Goal: Information Seeking & Learning: Learn about a topic

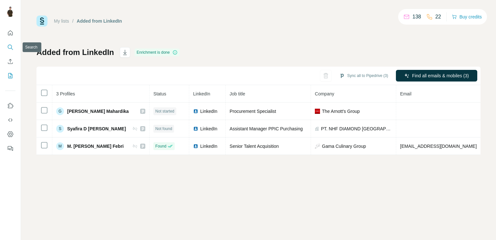
click at [13, 47] on icon "Search" at bounding box center [10, 47] width 6 height 6
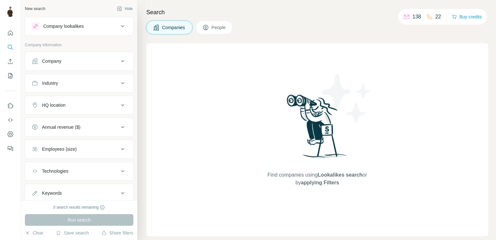
click at [80, 25] on div "Company lookalikes" at bounding box center [63, 26] width 40 height 6
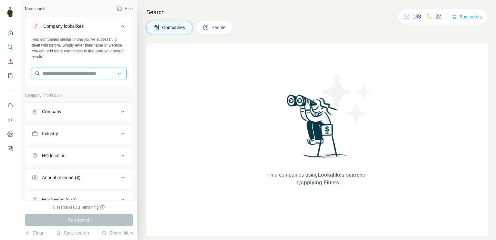
click at [92, 68] on input "text" at bounding box center [79, 73] width 95 height 12
click at [102, 73] on input "text" at bounding box center [79, 73] width 95 height 12
type input "*"
click at [90, 9] on div "New search Hide" at bounding box center [79, 9] width 108 height 10
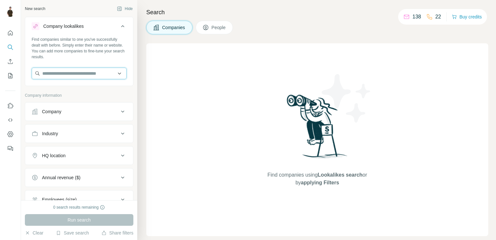
click at [83, 70] on input "text" at bounding box center [79, 73] width 95 height 12
type input "****"
click at [201, 42] on div "Search Companies People Find companies using Lookalikes search or by applying F…" at bounding box center [316, 120] width 359 height 240
click at [68, 70] on input "text" at bounding box center [79, 73] width 95 height 12
type input "****"
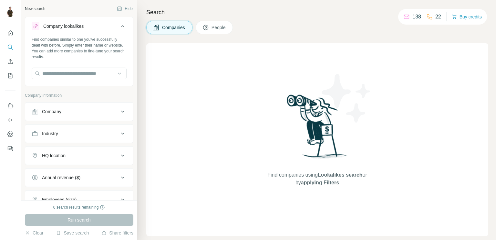
click at [155, 64] on div "Find companies using Lookalikes search or by applying Filters" at bounding box center [317, 139] width 342 height 192
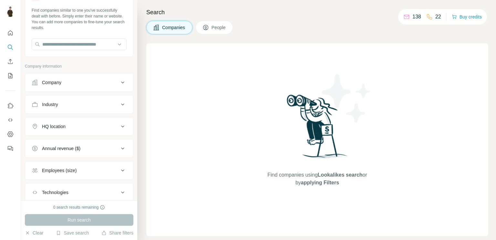
drag, startPoint x: 100, startPoint y: 72, endPoint x: 114, endPoint y: 86, distance: 19.9
click at [114, 86] on li "Company" at bounding box center [79, 82] width 108 height 19
click at [114, 86] on button "Company" at bounding box center [79, 82] width 108 height 15
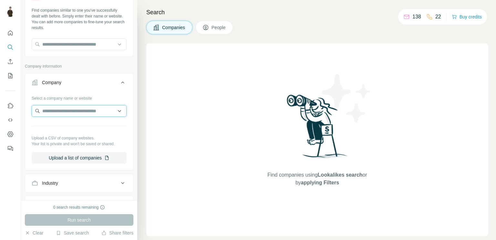
click at [81, 110] on input "text" at bounding box center [79, 111] width 95 height 12
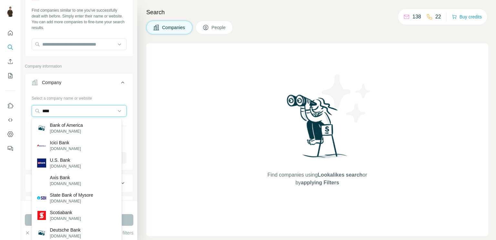
type input "****"
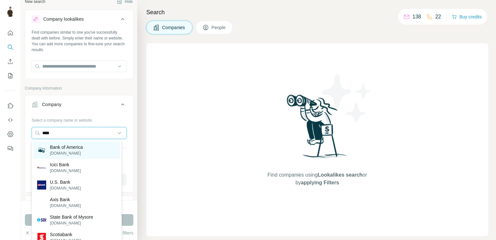
scroll to position [0, 0]
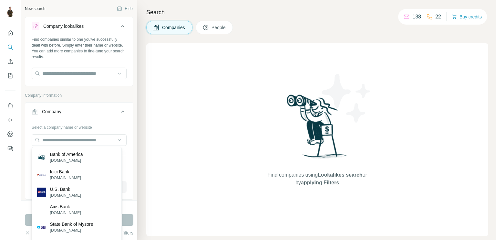
click at [159, 100] on div "Find companies using Lookalikes search or by applying Filters" at bounding box center [317, 139] width 342 height 192
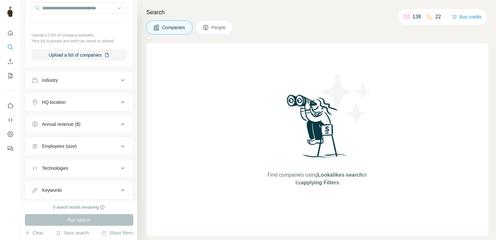
scroll to position [132, 0]
click at [87, 78] on div "Industry" at bounding box center [75, 80] width 87 height 6
click at [79, 93] on input at bounding box center [76, 96] width 80 height 7
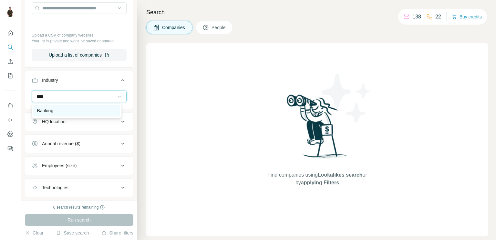
type input "****"
click at [72, 111] on div "Banking" at bounding box center [76, 110] width 79 height 6
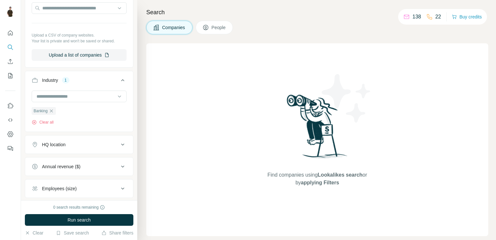
scroll to position [160, 0]
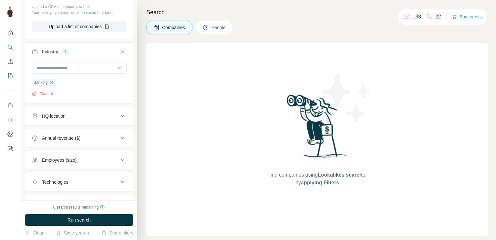
scroll to position [190, 0]
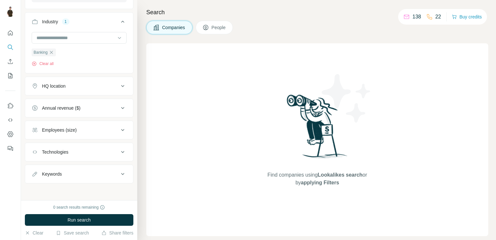
click at [95, 84] on div "HQ location" at bounding box center [75, 86] width 87 height 6
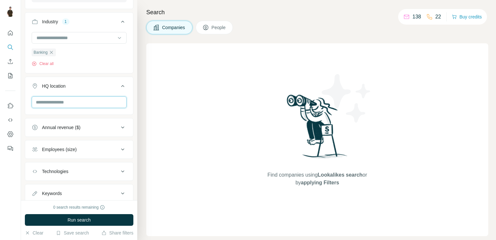
click at [94, 98] on input "text" at bounding box center [79, 102] width 95 height 12
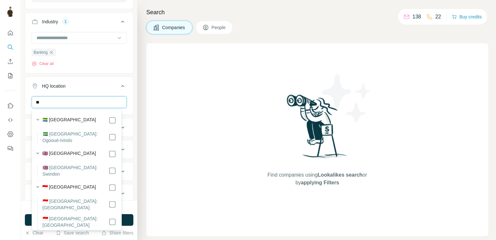
type input "*"
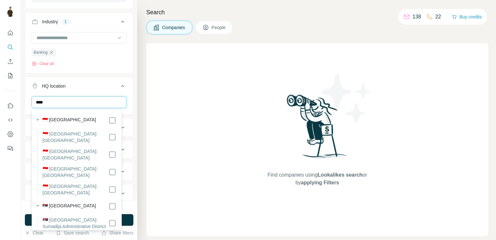
type input "****"
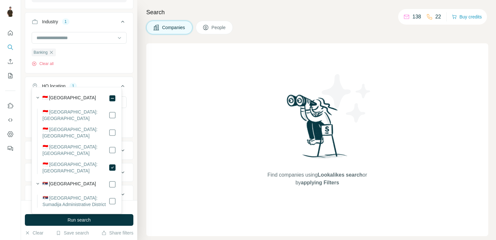
scroll to position [233, 0]
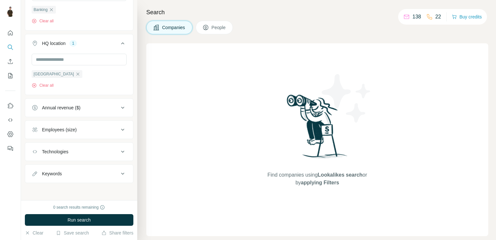
click at [119, 43] on icon at bounding box center [123, 43] width 8 height 8
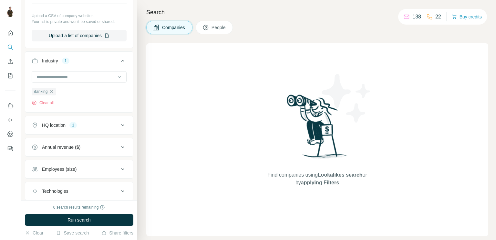
scroll to position [190, 0]
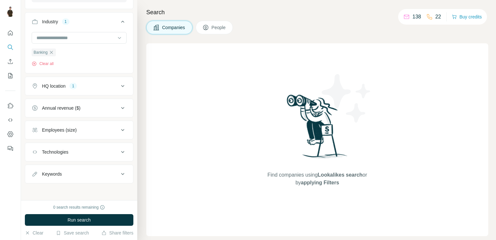
click at [87, 127] on div "Employees (size)" at bounding box center [75, 130] width 87 height 6
click at [78, 221] on span "Run search" at bounding box center [78, 219] width 23 height 6
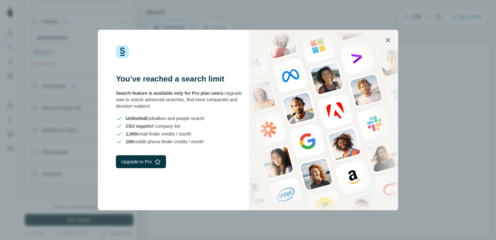
click at [388, 37] on icon "button" at bounding box center [388, 40] width 8 height 8
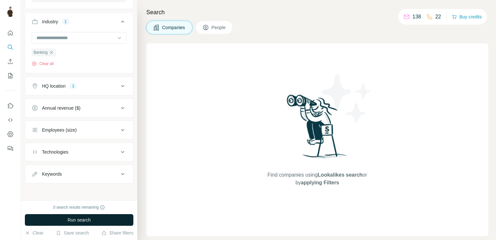
click at [218, 27] on span "People" at bounding box center [218, 27] width 15 height 6
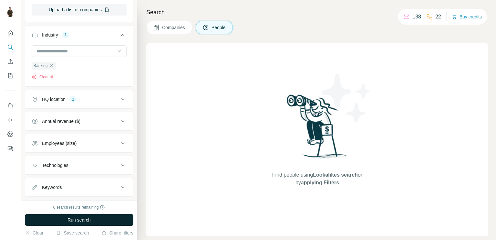
scroll to position [278, 0]
click at [89, 218] on span "Run search" at bounding box center [78, 219] width 23 height 6
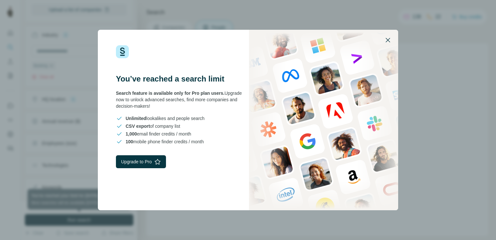
click at [386, 38] on icon "button" at bounding box center [388, 40] width 8 height 8
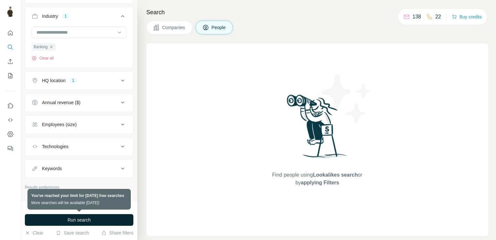
scroll to position [337, 0]
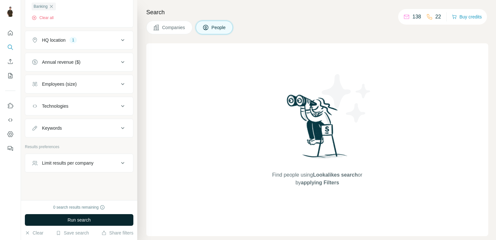
click at [122, 161] on button "Limit results per company" at bounding box center [79, 162] width 108 height 15
click at [122, 161] on button "Limit results per company" at bounding box center [79, 164] width 108 height 18
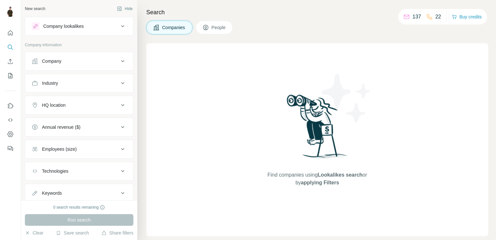
click at [203, 31] on button "People" at bounding box center [214, 28] width 37 height 14
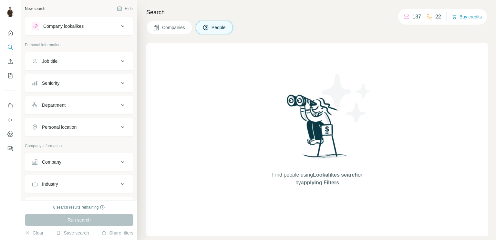
click at [97, 61] on div "Job title" at bounding box center [75, 61] width 87 height 6
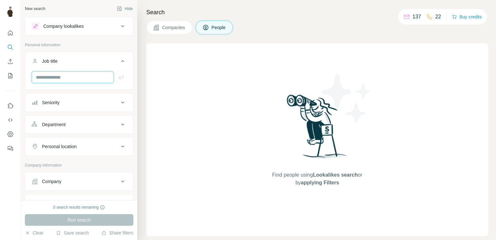
click at [81, 79] on input "text" at bounding box center [73, 77] width 82 height 12
type input "****"
click at [91, 141] on button "Personal location" at bounding box center [79, 145] width 108 height 15
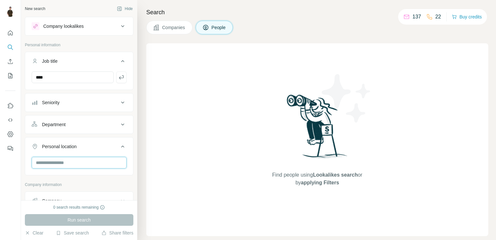
click at [93, 161] on input "text" at bounding box center [79, 163] width 95 height 12
type input "*"
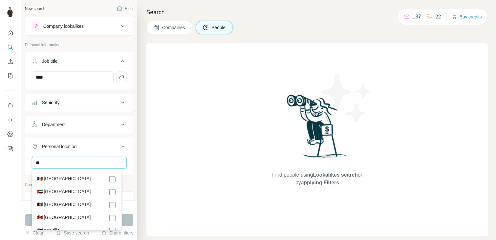
type input "*"
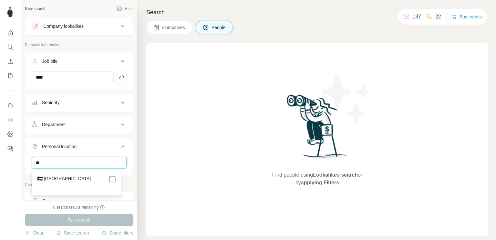
type input "*"
type input "****"
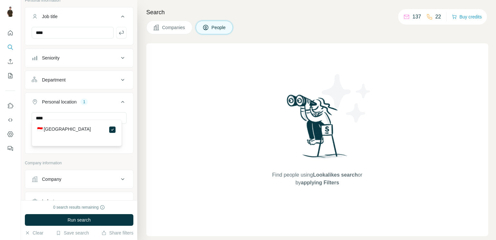
scroll to position [49, 0]
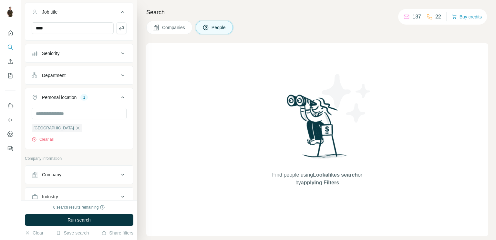
click at [119, 94] on icon at bounding box center [123, 97] width 8 height 8
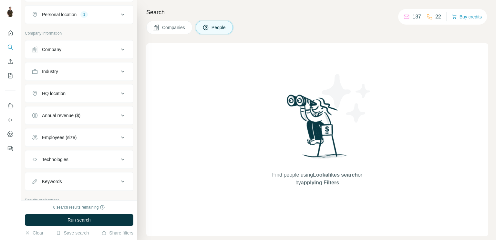
scroll to position [131, 0]
click at [96, 220] on button "Run search" at bounding box center [79, 220] width 108 height 12
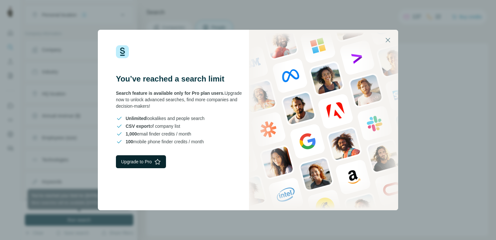
click at [143, 162] on button "Upgrade to Pro" at bounding box center [141, 161] width 50 height 13
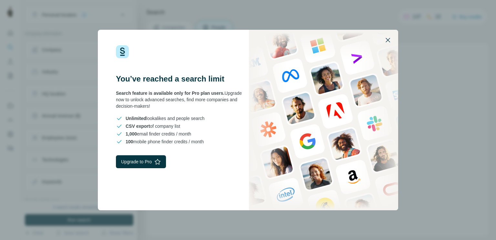
click at [384, 38] on icon "button" at bounding box center [388, 40] width 8 height 8
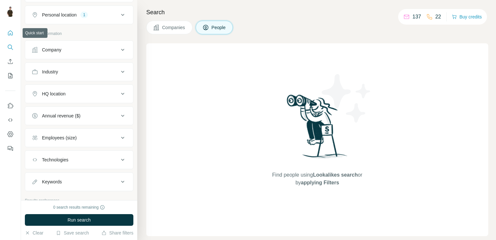
click at [9, 33] on icon "Quick start" at bounding box center [10, 33] width 6 height 6
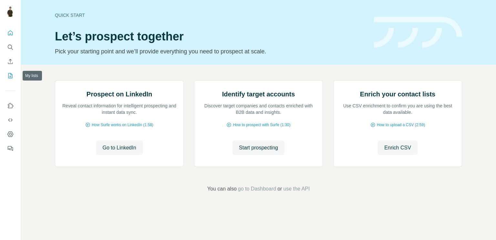
click at [13, 77] on icon "My lists" at bounding box center [10, 75] width 6 height 6
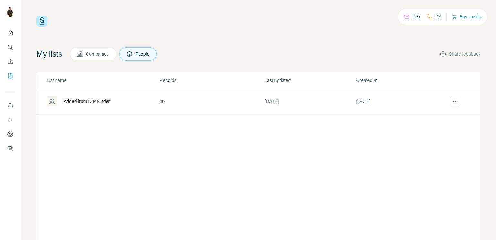
click at [98, 99] on div "Added from ICP Finder" at bounding box center [87, 101] width 46 height 6
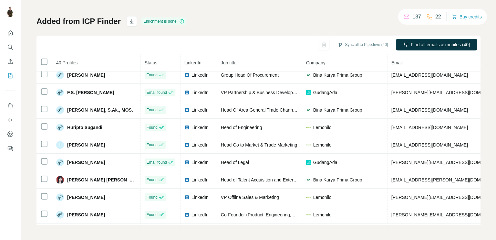
scroll to position [369, 0]
